Goal: Information Seeking & Learning: Learn about a topic

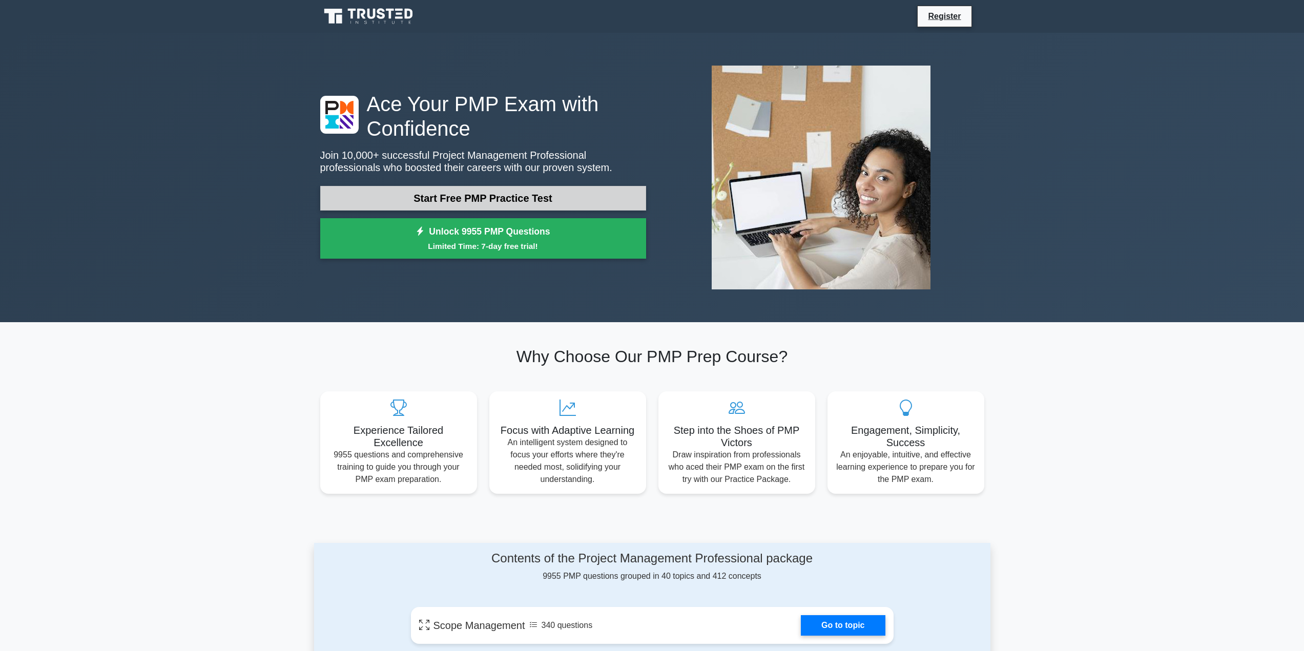
click at [441, 199] on link "Start Free PMP Practice Test" at bounding box center [483, 198] width 326 height 25
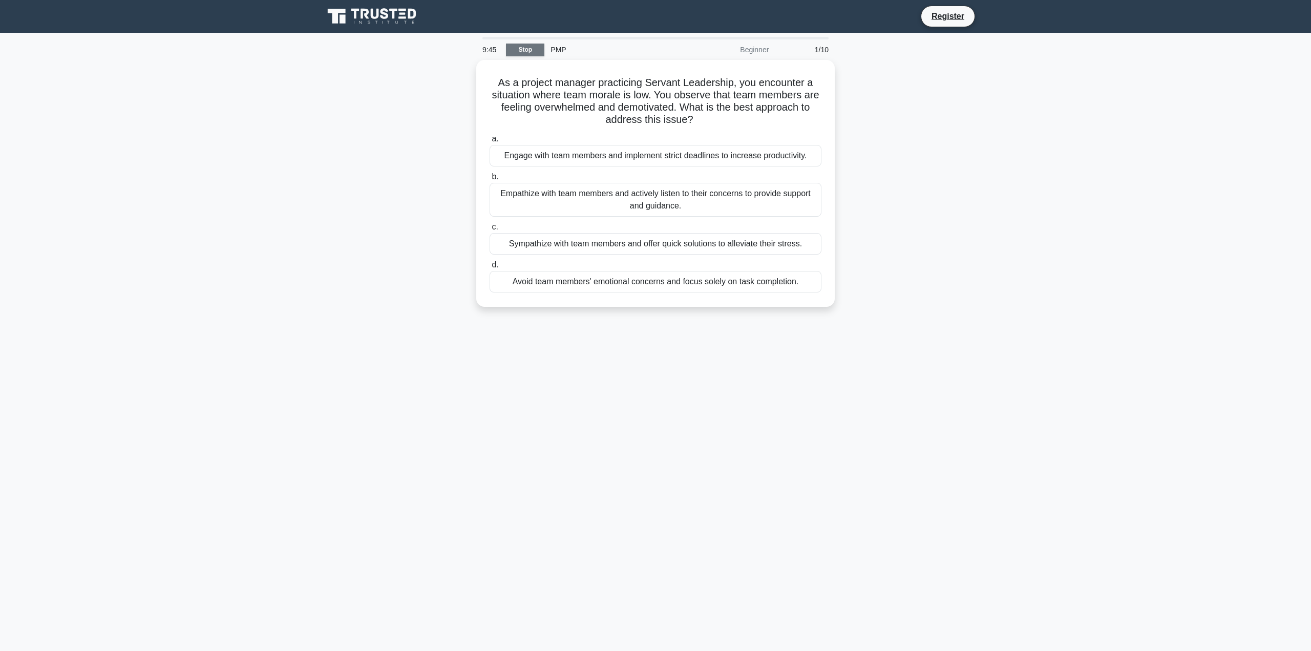
click at [511, 50] on link "Stop" at bounding box center [525, 50] width 38 height 13
click at [702, 195] on div "Empathize with team members and actively listen to their concerns to provide su…" at bounding box center [656, 197] width 332 height 34
click at [490, 178] on input "b. Empathize with team members and actively listen to their concerns to provide…" at bounding box center [490, 174] width 0 height 7
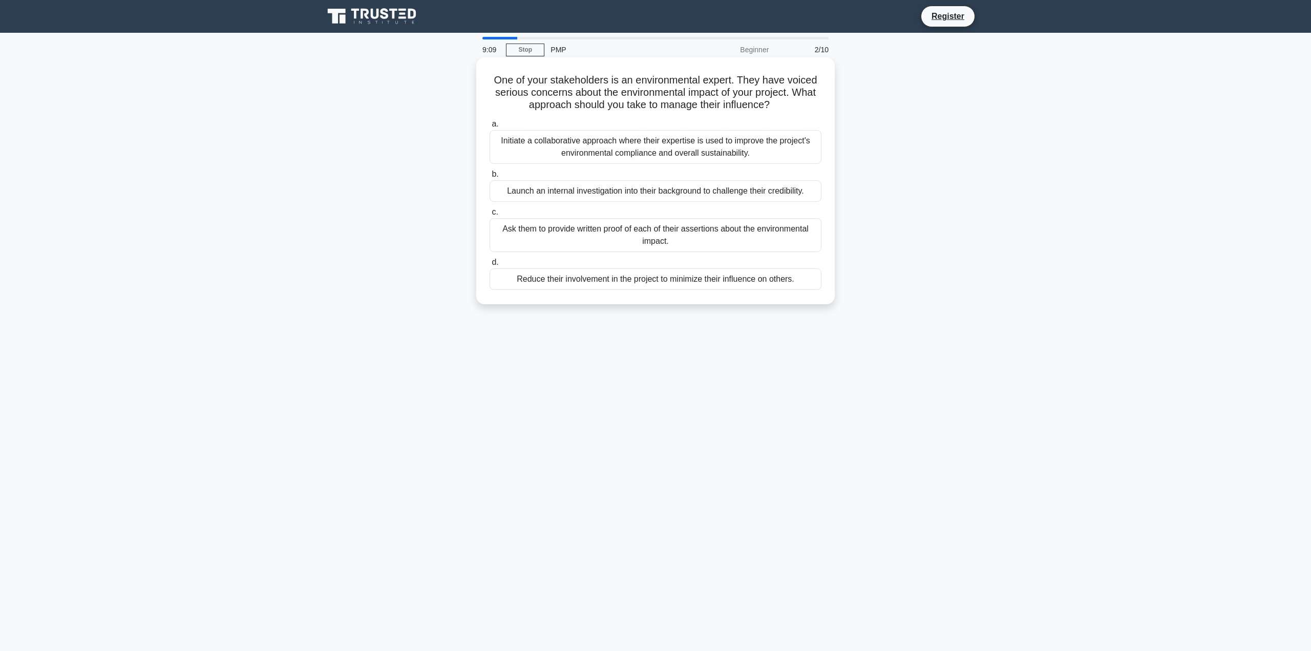
click at [722, 153] on div "Initiate a collaborative approach where their expertise is used to improve the …" at bounding box center [656, 147] width 332 height 34
click at [490, 128] on input "a. Initiate a collaborative approach where their expertise is used to improve t…" at bounding box center [490, 124] width 0 height 7
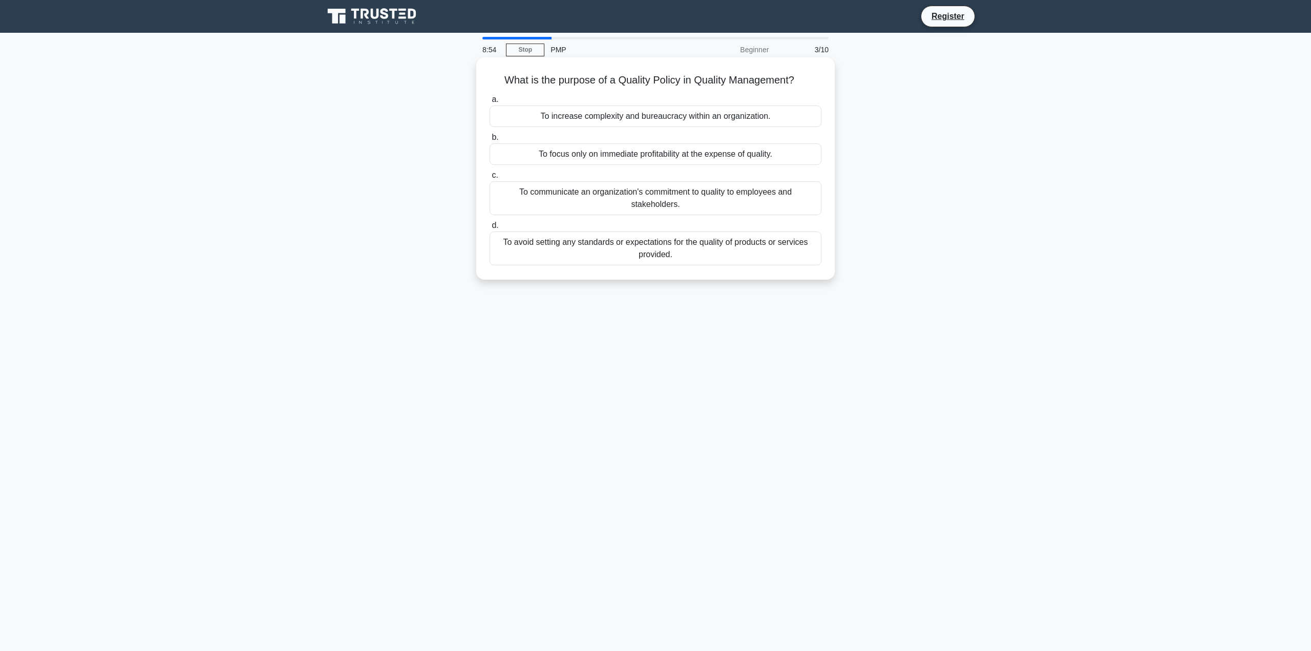
click at [792, 205] on div "To communicate an organization's commitment to quality to employees and stakeho…" at bounding box center [656, 198] width 332 height 34
click at [490, 179] on input "c. To communicate an organization's commitment to quality to employees and stak…" at bounding box center [490, 175] width 0 height 7
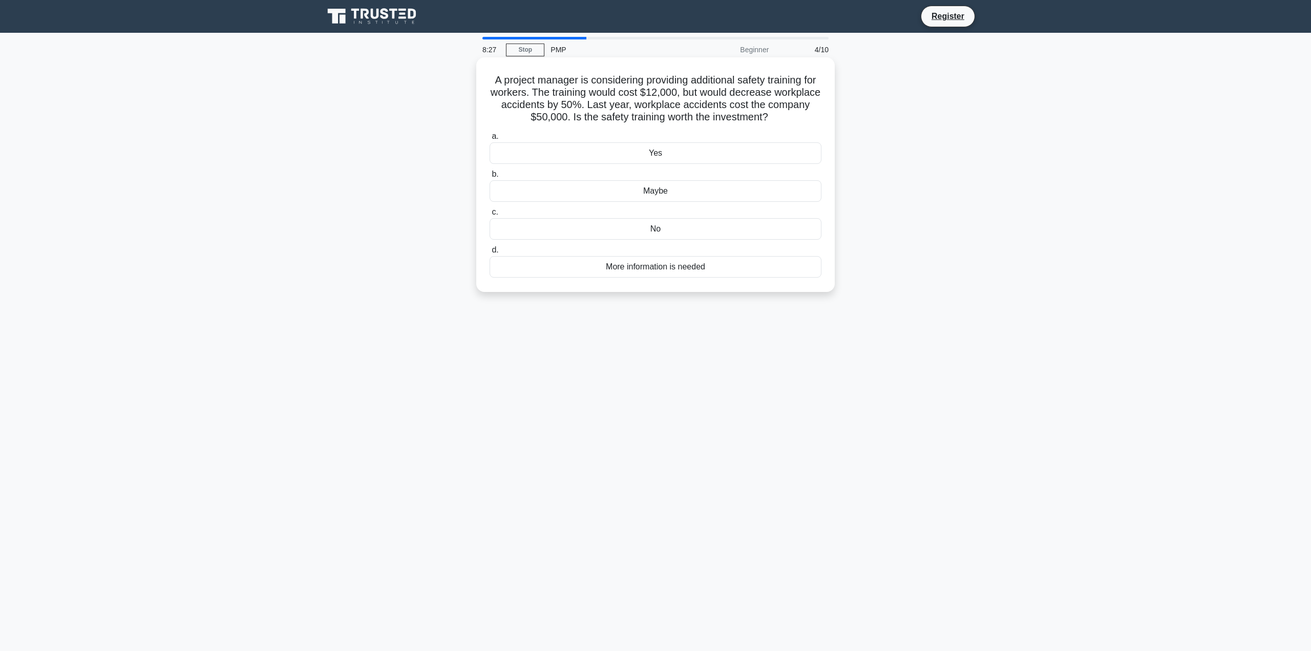
click at [689, 149] on div "Yes" at bounding box center [656, 153] width 332 height 22
click at [490, 140] on input "a. Yes" at bounding box center [490, 136] width 0 height 7
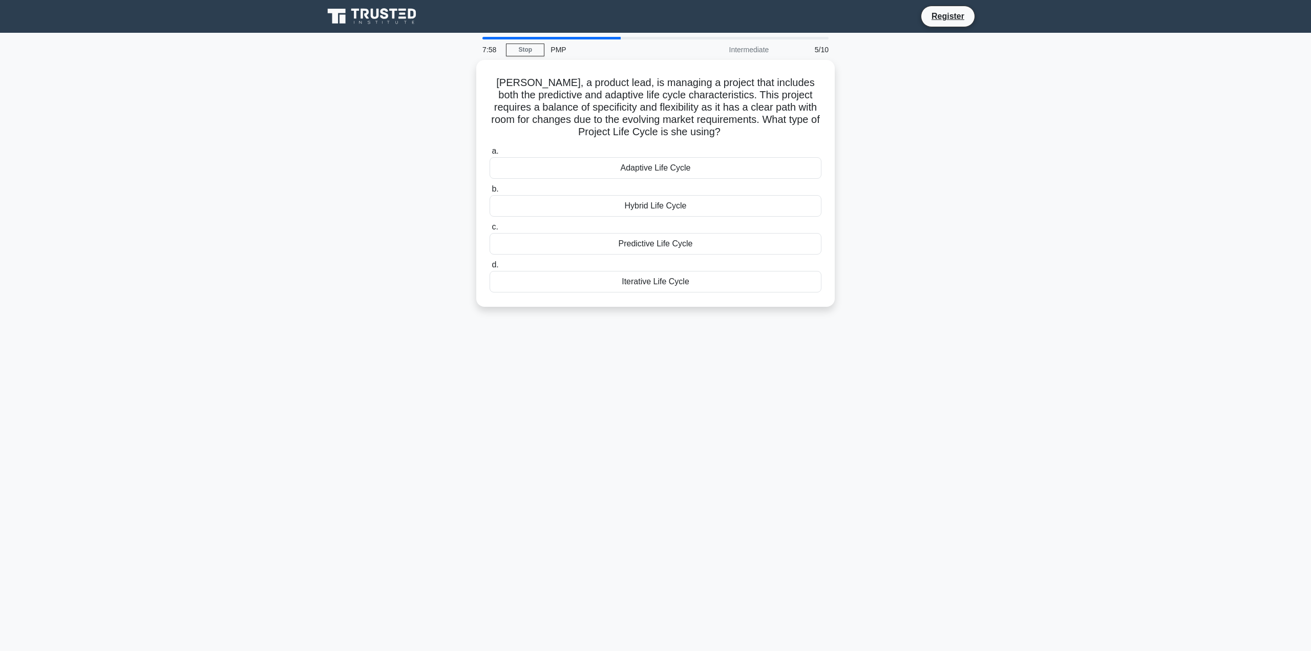
drag, startPoint x: 828, startPoint y: 243, endPoint x: 858, endPoint y: 213, distance: 42.0
click at [858, 213] on div "Alexis, a product lead, is managing a project that includes both the predictive…" at bounding box center [656, 189] width 676 height 259
click at [724, 201] on div "Hybrid Life Cycle" at bounding box center [656, 204] width 332 height 22
click at [490, 190] on input "b. Hybrid Life Cycle" at bounding box center [490, 186] width 0 height 7
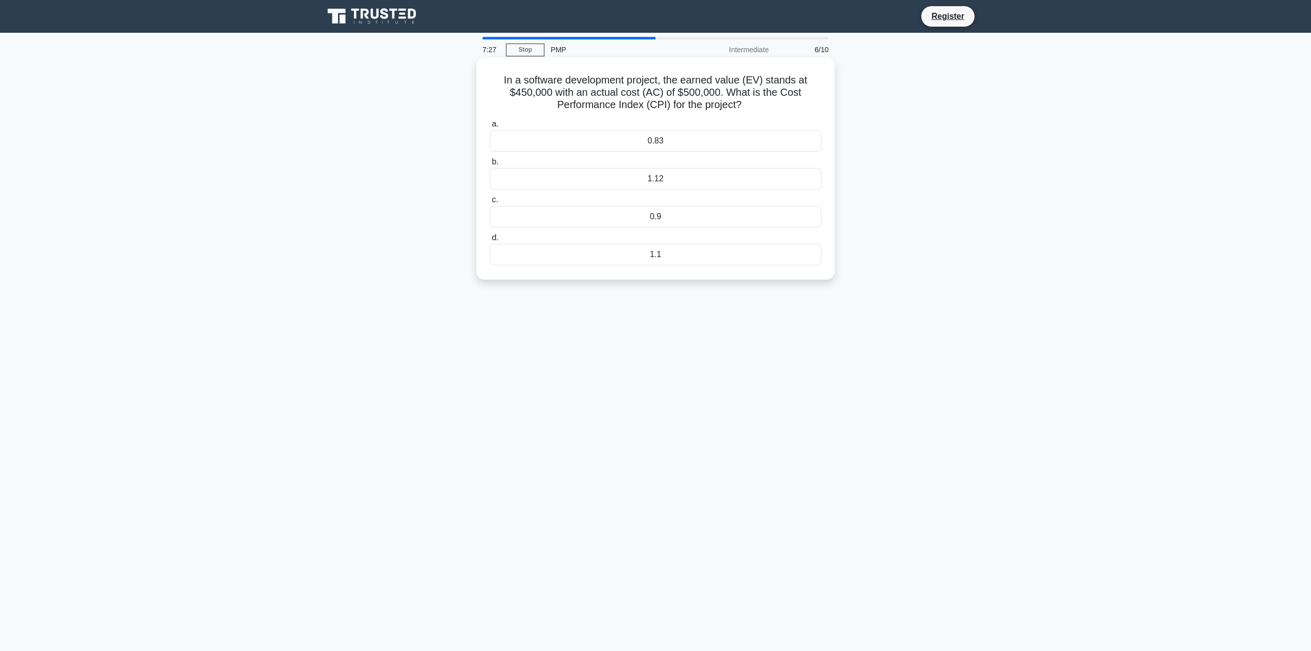
click at [732, 143] on div "0.83" at bounding box center [656, 141] width 332 height 22
click at [490, 128] on input "a. 0.83" at bounding box center [490, 124] width 0 height 7
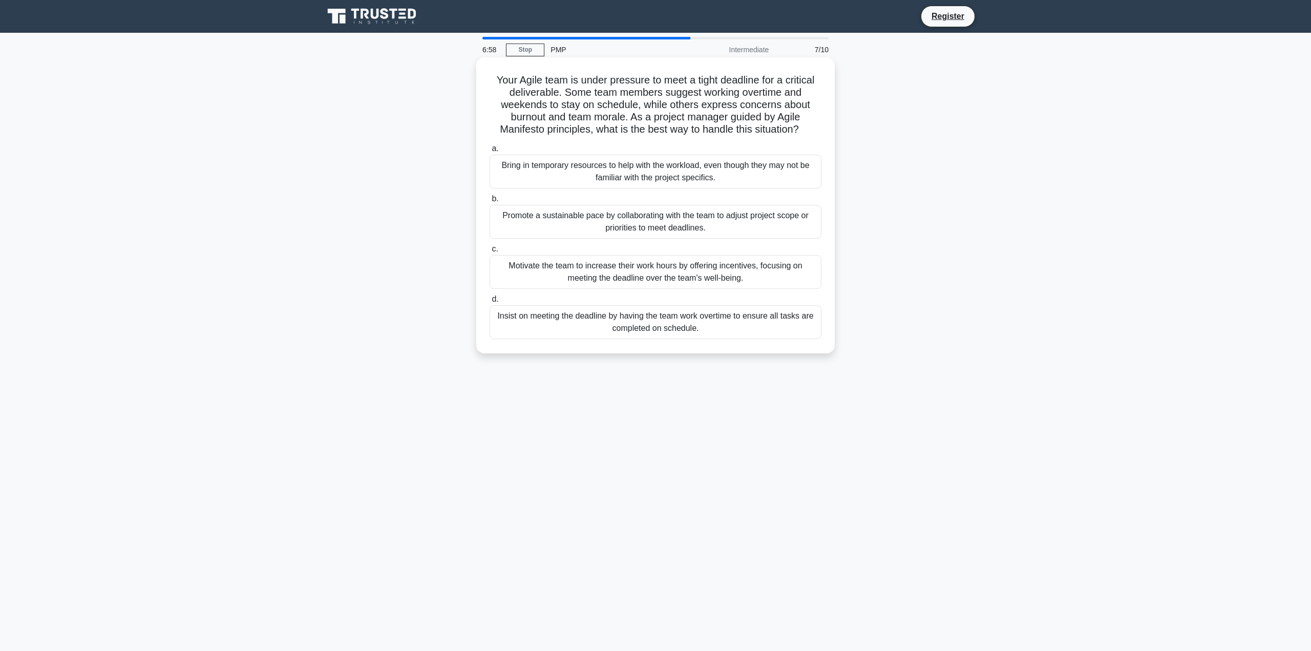
click at [808, 222] on div "Promote a sustainable pace by collaborating with the team to adjust project sco…" at bounding box center [656, 222] width 332 height 34
click at [490, 202] on input "b. Promote a sustainable pace by collaborating with the team to adjust project …" at bounding box center [490, 199] width 0 height 7
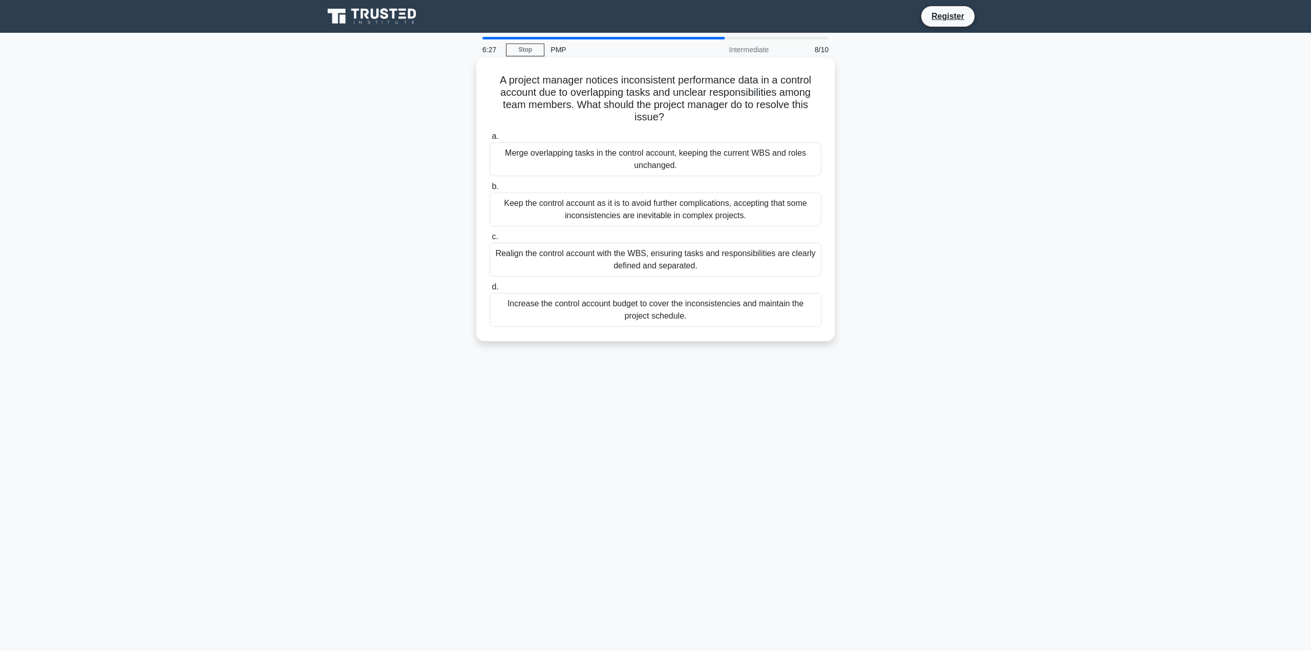
click at [812, 256] on div "Realign the control account with the WBS, ensuring tasks and responsibilities a…" at bounding box center [656, 260] width 332 height 34
click at [490, 240] on input "c. Realign the control account with the WBS, ensuring tasks and responsibilitie…" at bounding box center [490, 237] width 0 height 7
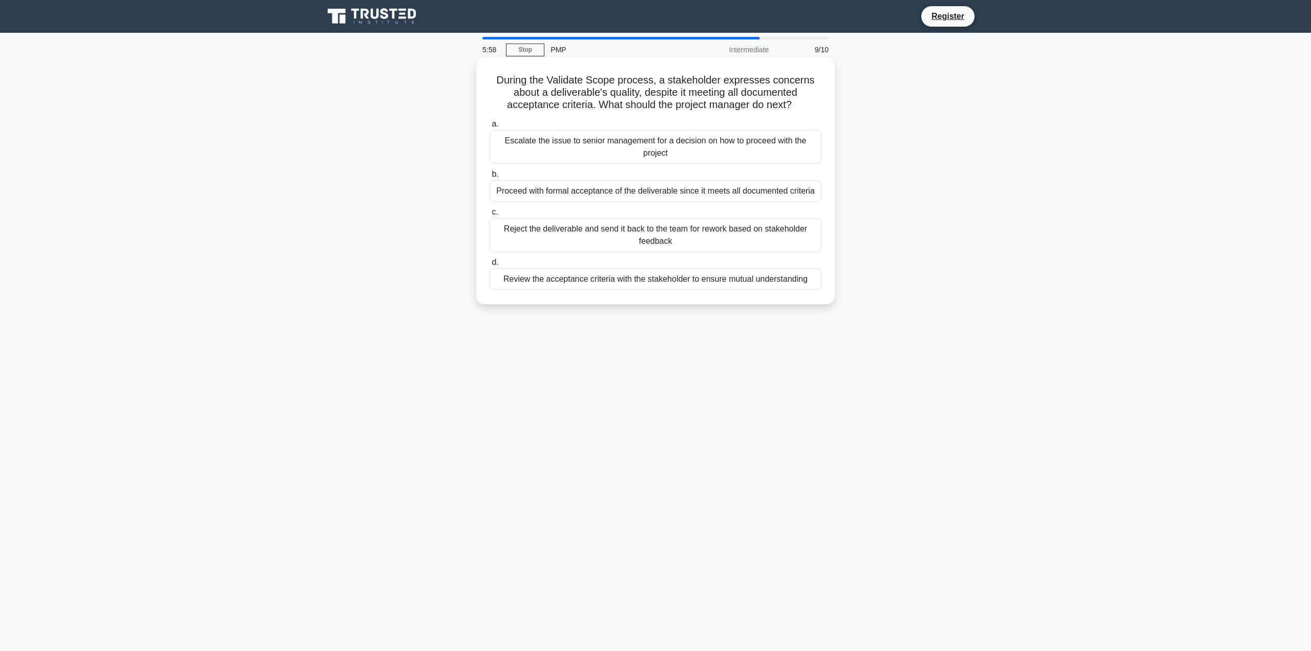
click at [807, 279] on div "Review the acceptance criteria with the stakeholder to ensure mutual understand…" at bounding box center [656, 279] width 332 height 22
click at [490, 266] on input "d. Review the acceptance criteria with the stakeholder to ensure mutual underst…" at bounding box center [490, 262] width 0 height 7
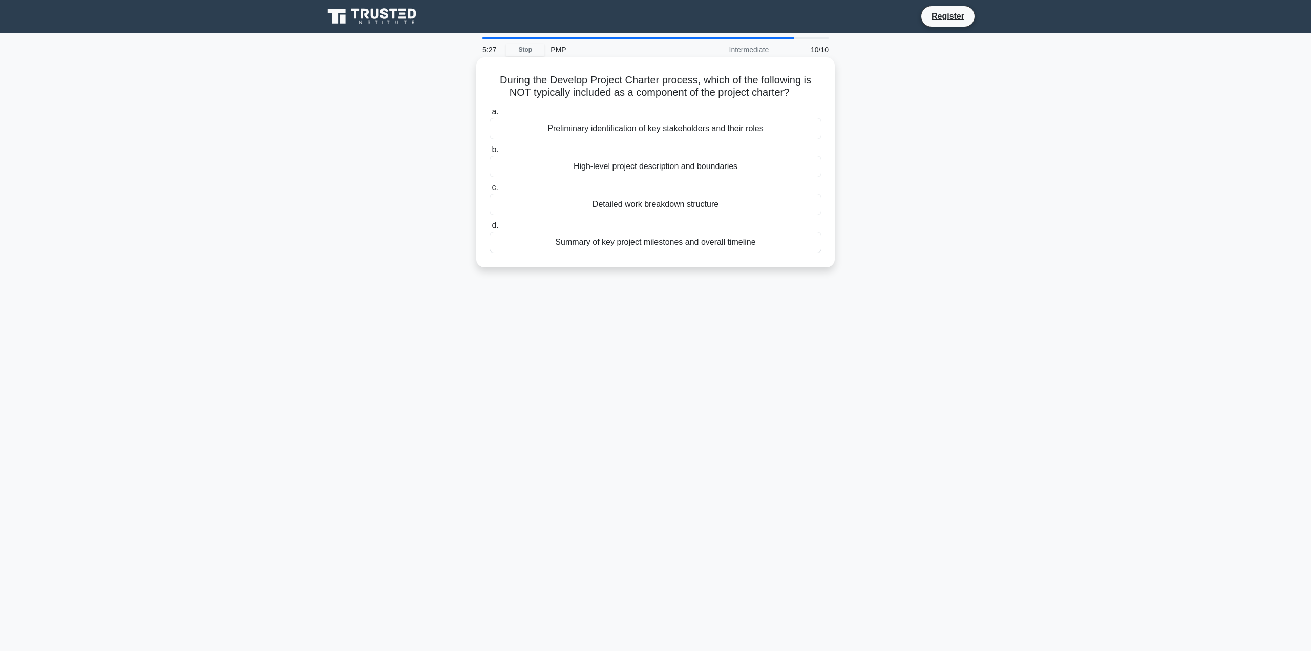
click at [772, 172] on div "High-level project description and boundaries" at bounding box center [656, 167] width 332 height 22
click at [490, 153] on input "b. High-level project description and boundaries" at bounding box center [490, 150] width 0 height 7
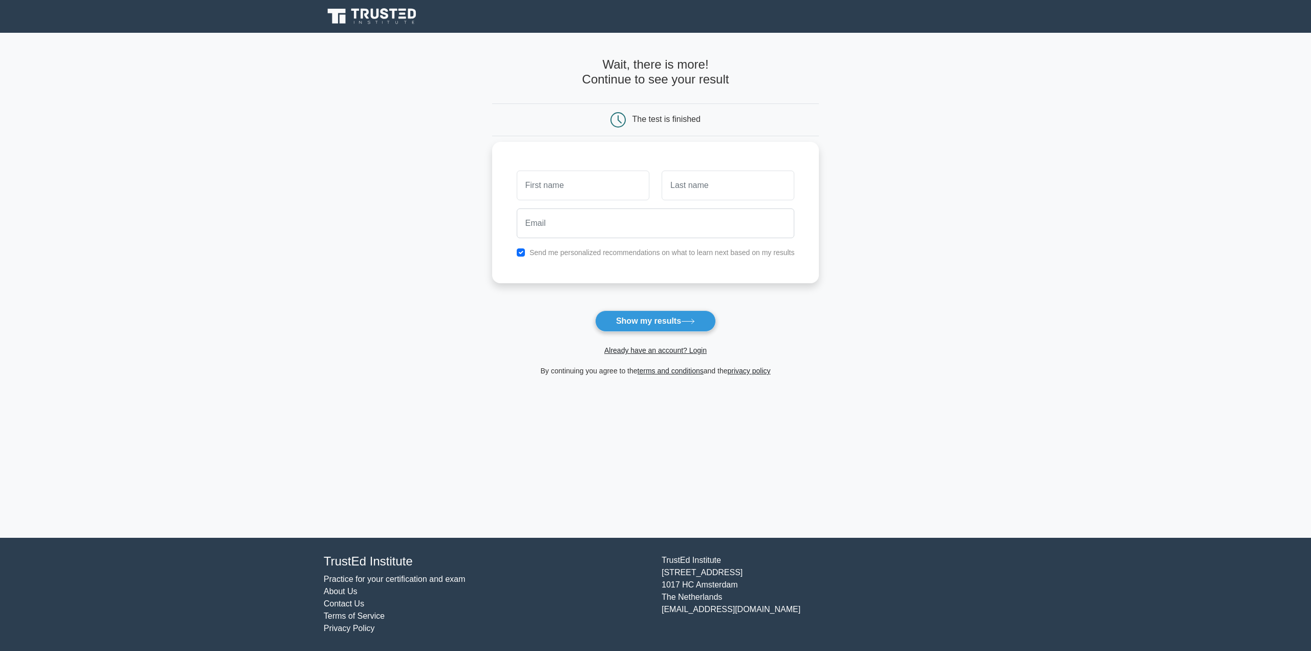
click at [596, 183] on input "text" at bounding box center [583, 186] width 133 height 30
type input "Wade"
click at [696, 188] on input "text" at bounding box center [728, 186] width 133 height 30
type input "Coniff"
click at [719, 224] on input "email" at bounding box center [656, 224] width 278 height 30
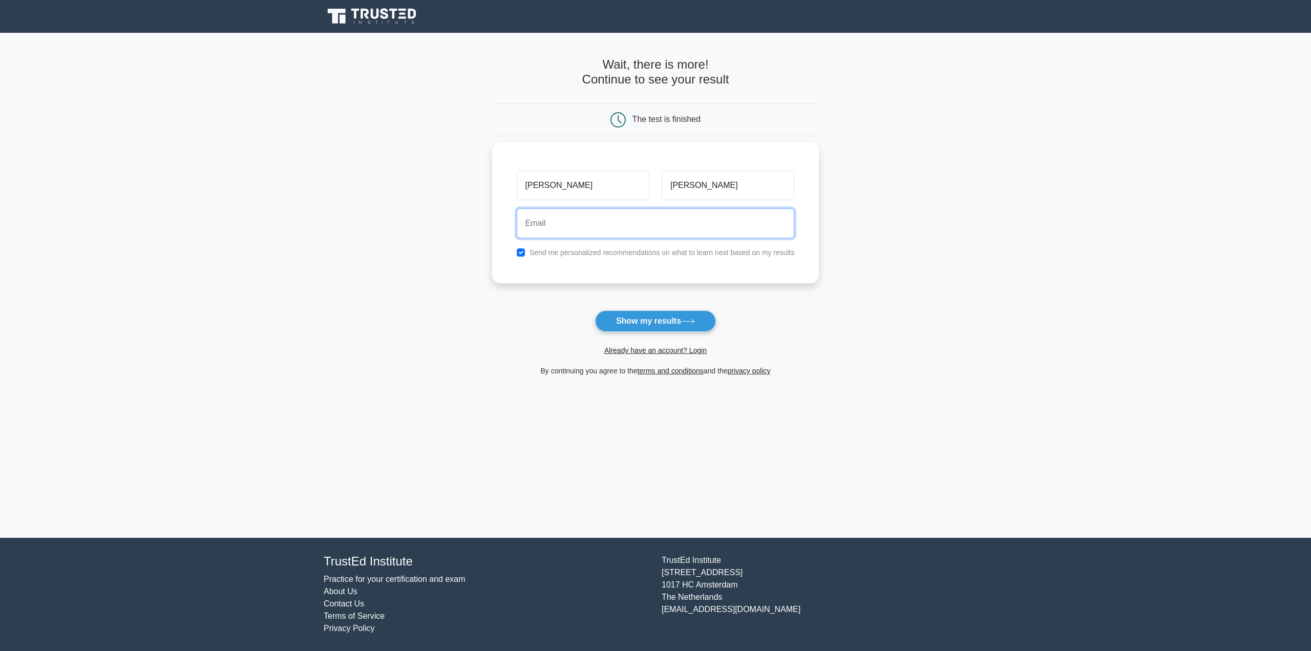
type input "wconiff@gmail.com"
click at [662, 315] on button "Show my results" at bounding box center [655, 321] width 121 height 22
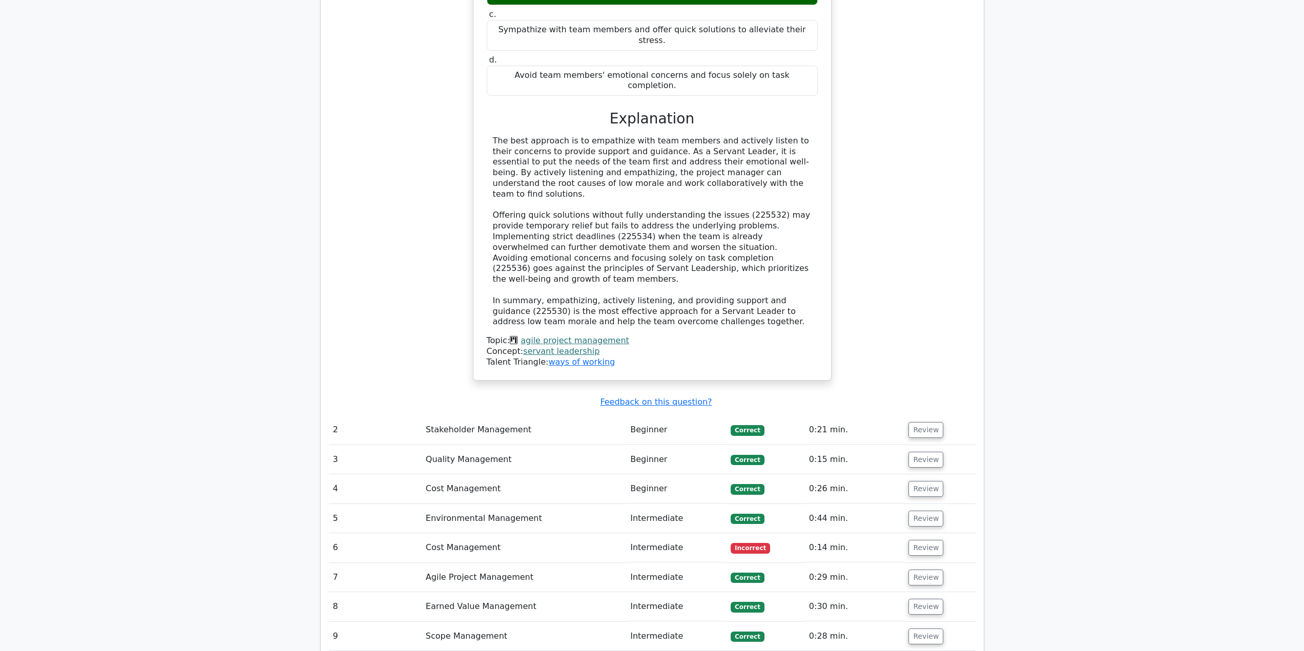
scroll to position [1127, 0]
click at [909, 539] on button "Review" at bounding box center [925, 547] width 35 height 16
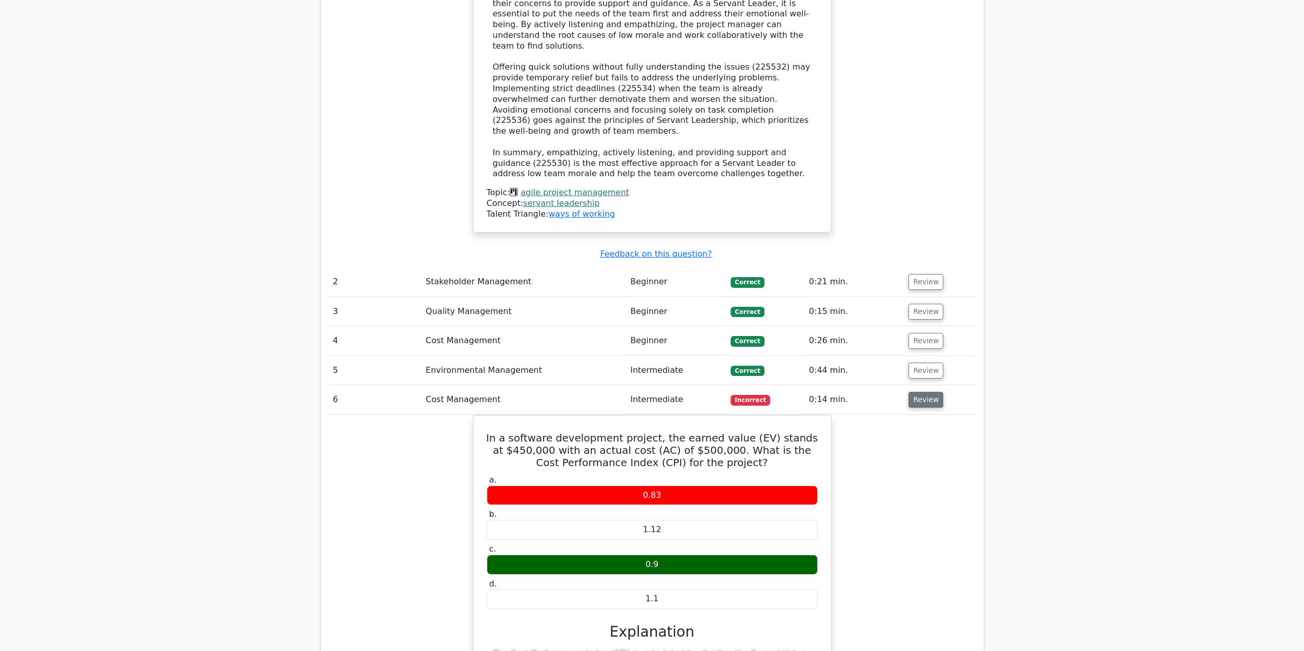
scroll to position [1281, 0]
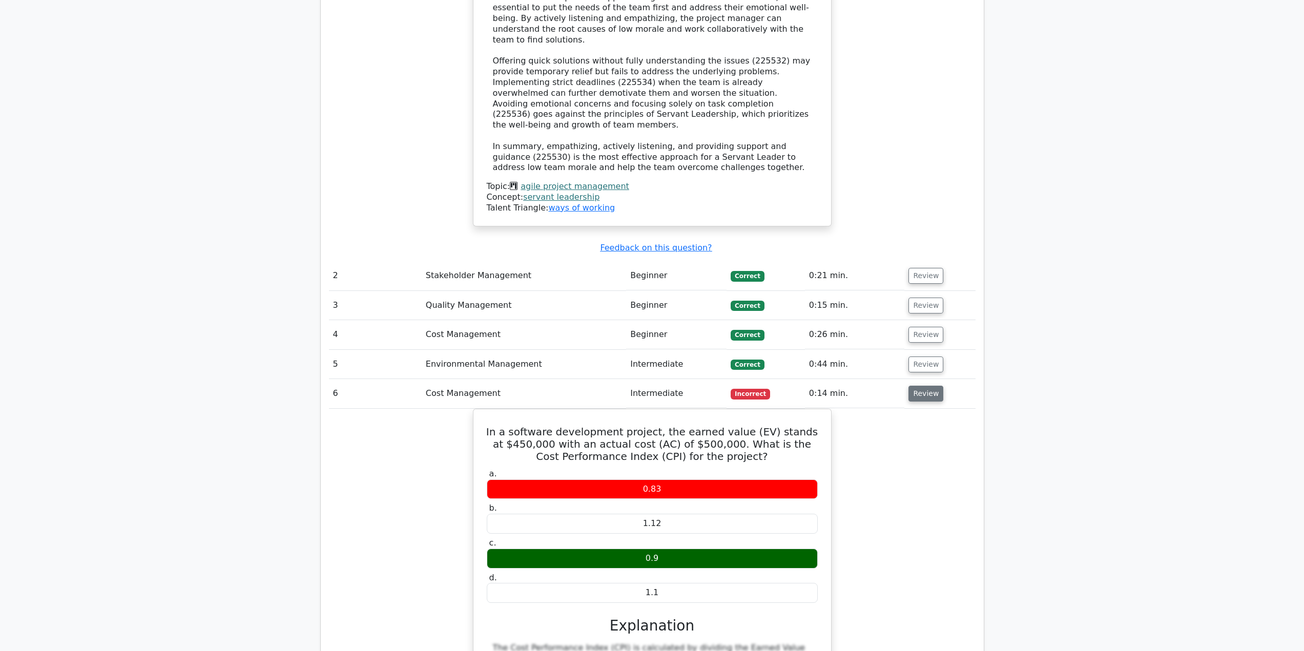
click at [910, 386] on button "Review" at bounding box center [925, 394] width 35 height 16
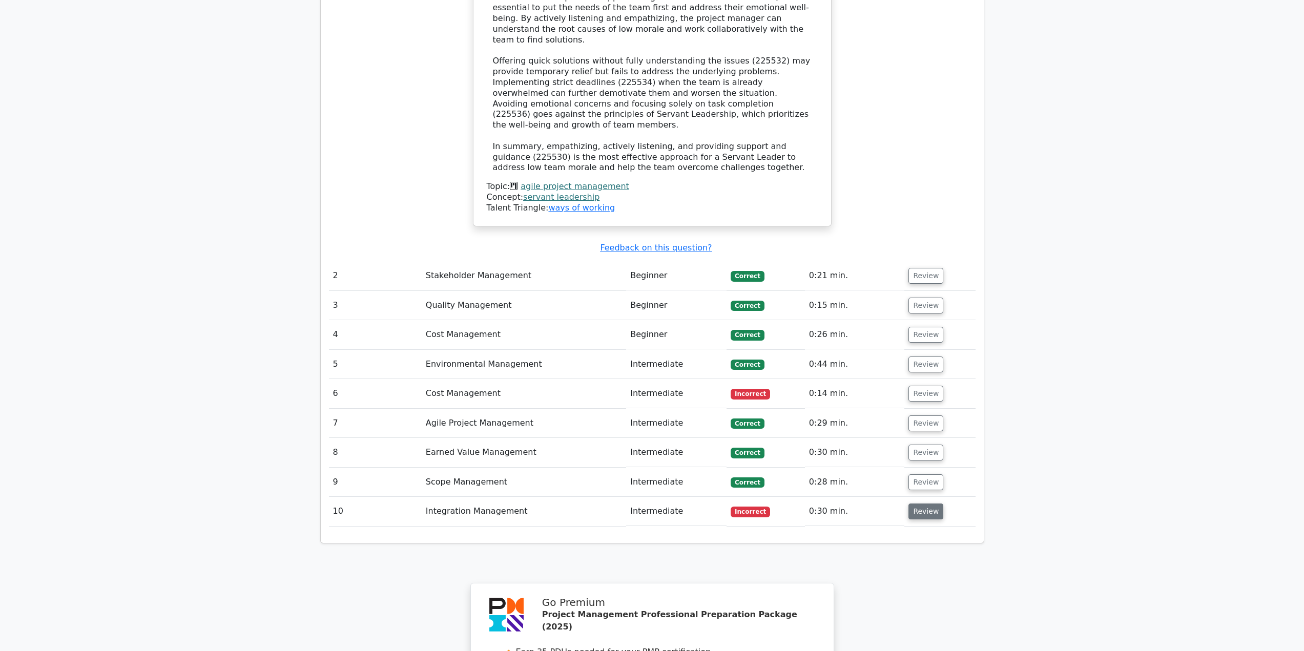
click at [913, 504] on button "Review" at bounding box center [925, 512] width 35 height 16
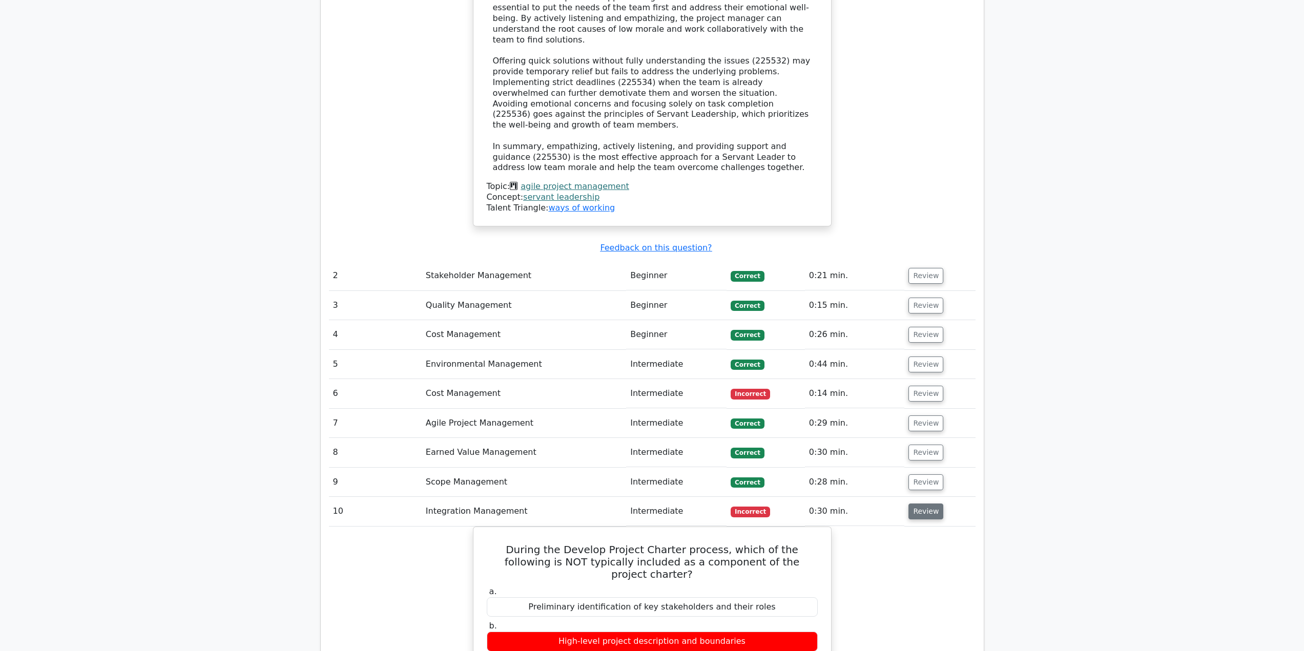
click at [917, 504] on button "Review" at bounding box center [925, 512] width 35 height 16
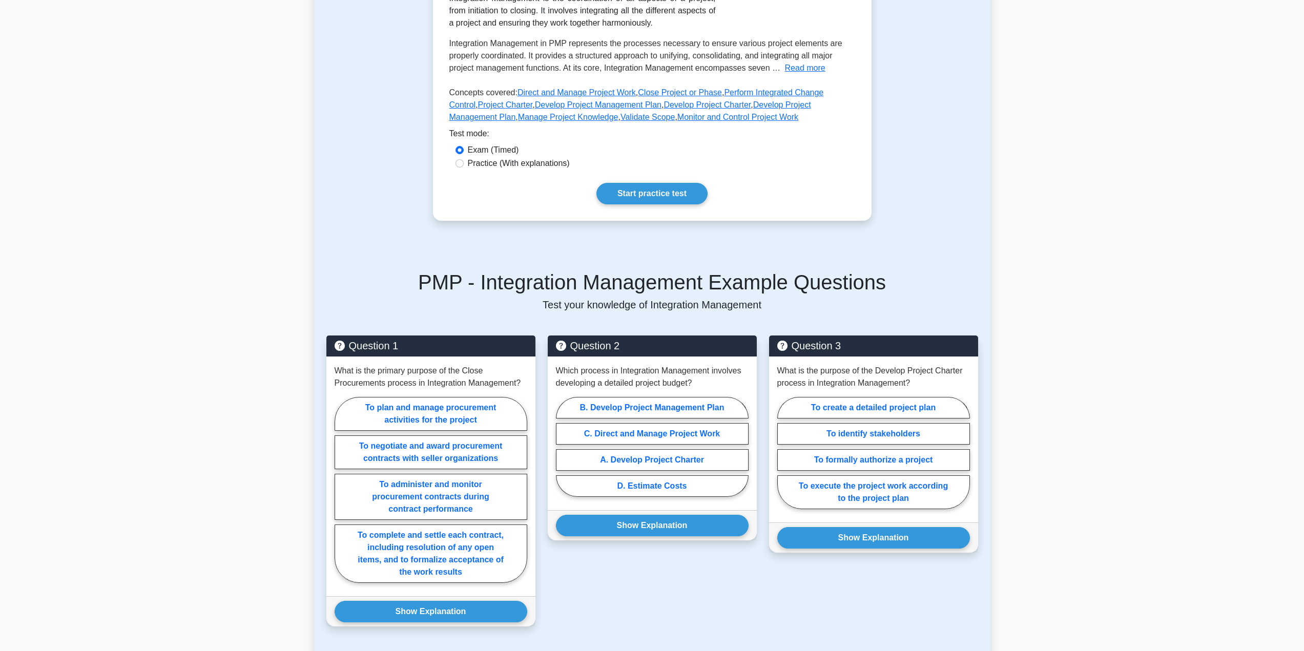
scroll to position [205, 0]
